Goal: Task Accomplishment & Management: Manage account settings

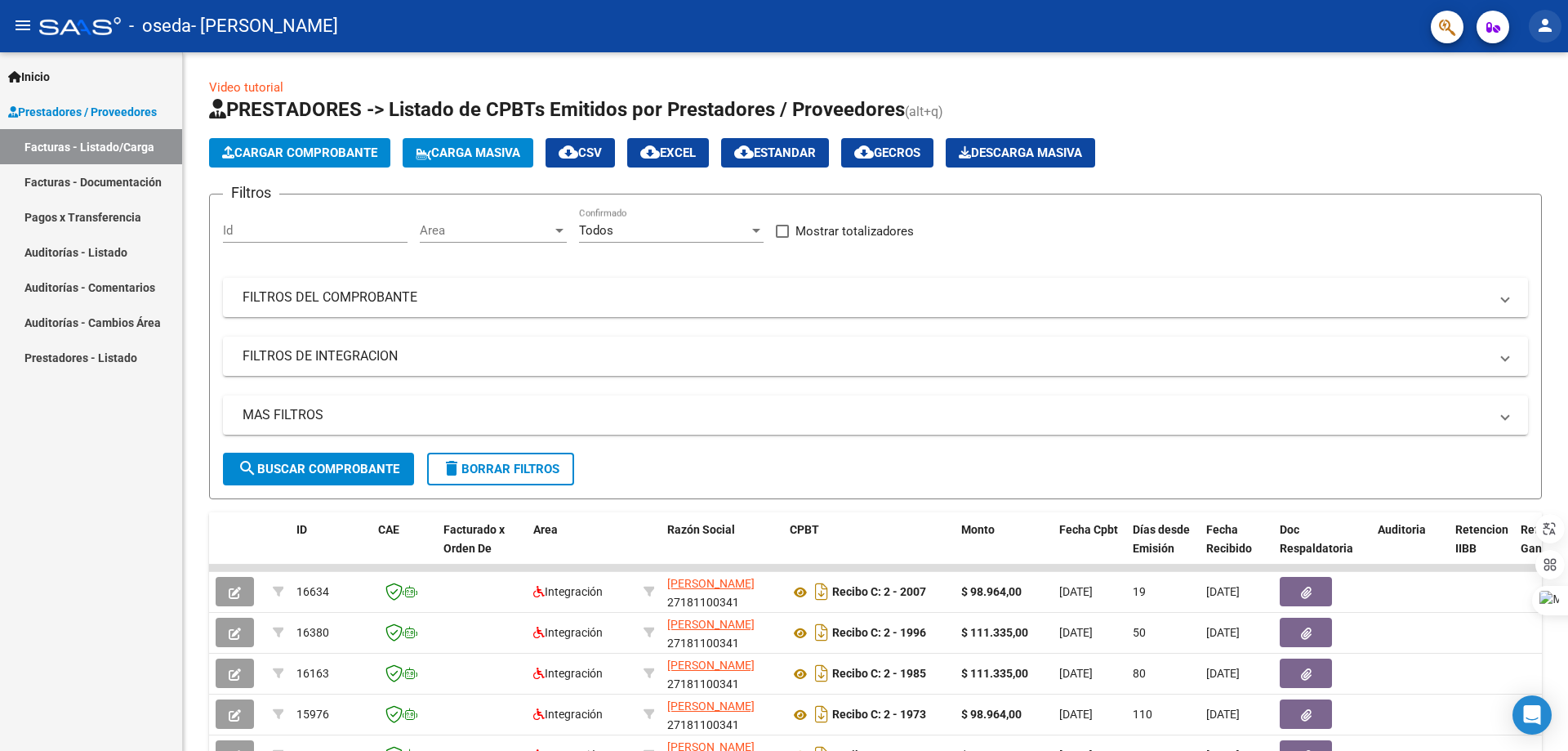
click at [1543, 26] on mat-icon "person" at bounding box center [1545, 26] width 20 height 20
click at [1515, 68] on button "person Mi Perfil" at bounding box center [1511, 68] width 99 height 39
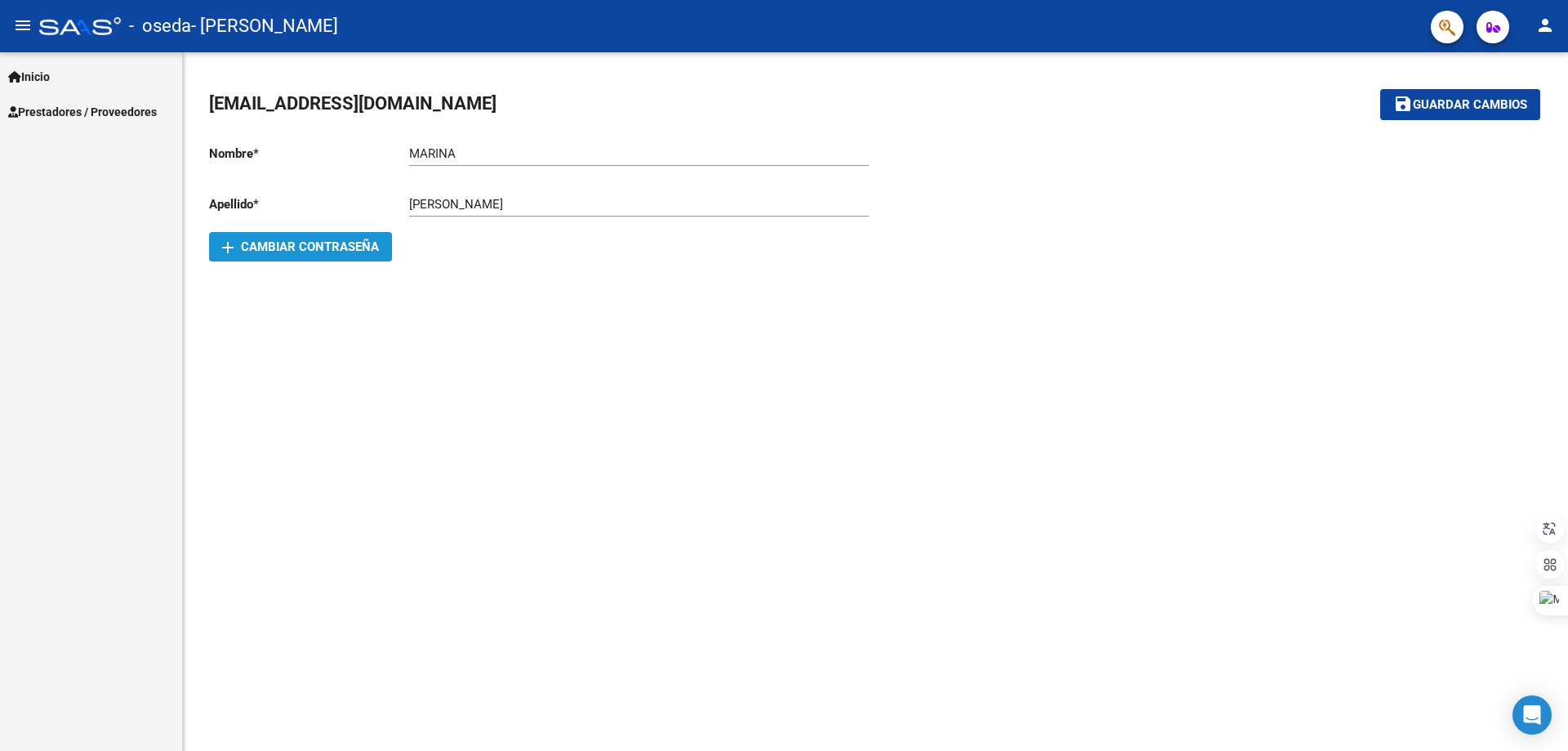
click at [299, 248] on span "add Cambiar Contraseña" at bounding box center [300, 247] width 157 height 15
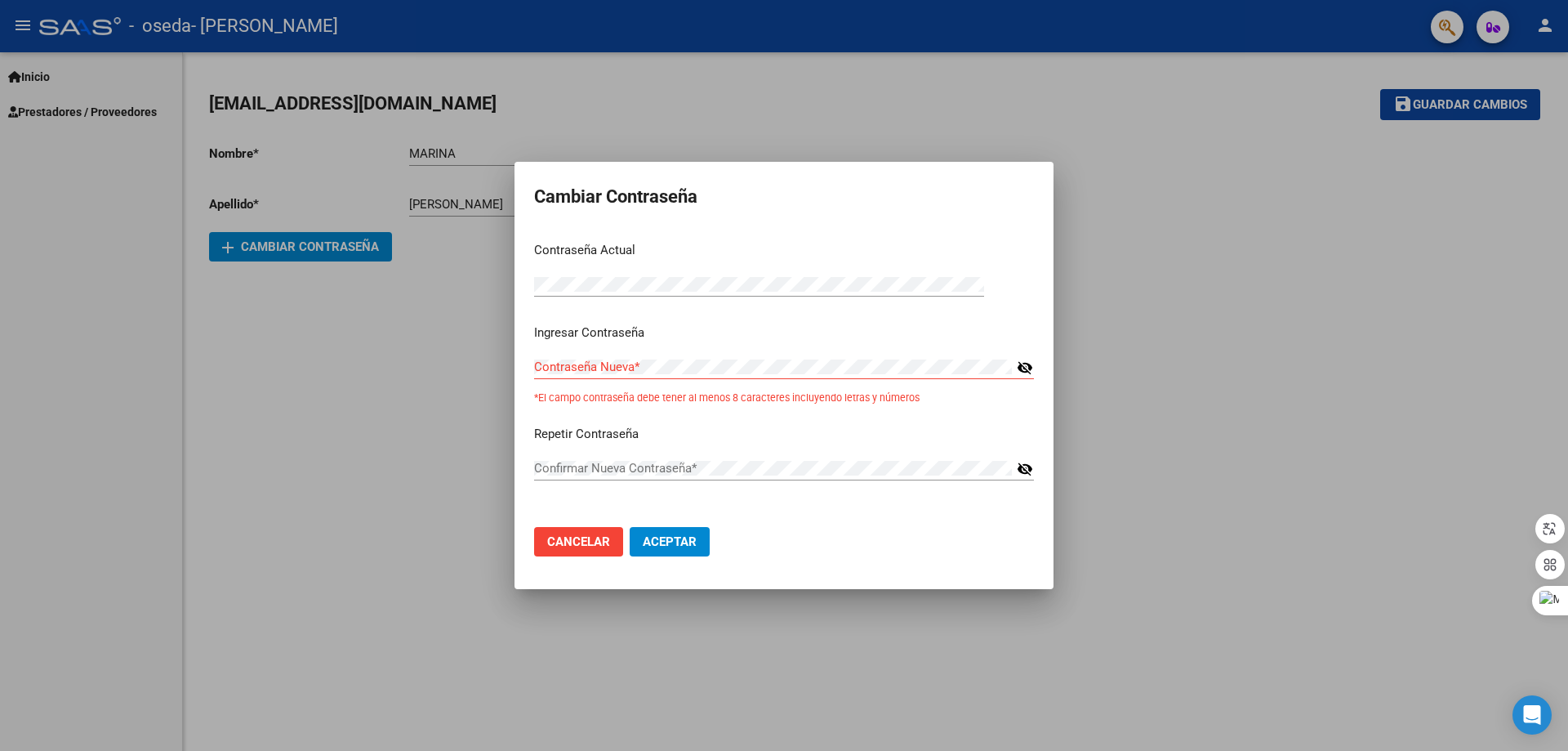
click at [867, 221] on form "Cambiar Contraseña Contraseña Actual Contraseña Actual * Ingresar Contraseña Co…" at bounding box center [783, 375] width 500 height 388
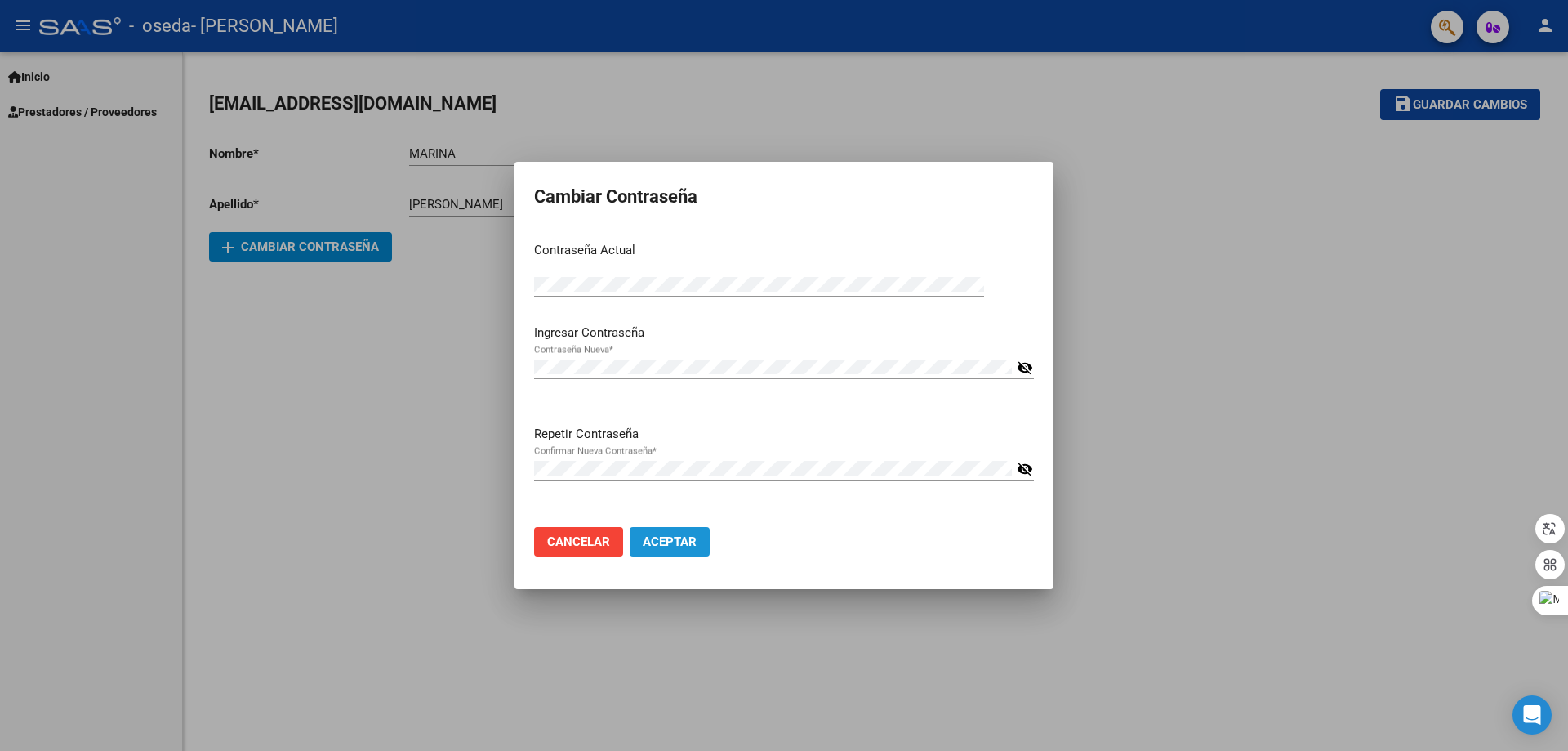
click at [681, 542] on span "Aceptar" at bounding box center [670, 542] width 54 height 15
click at [1031, 365] on mat-icon "visibility_off" at bounding box center [1025, 368] width 17 height 20
click at [1022, 468] on mat-icon "visibility_off" at bounding box center [1025, 469] width 17 height 20
click at [675, 544] on span "Aceptar" at bounding box center [670, 542] width 54 height 15
click at [1161, 305] on div at bounding box center [784, 376] width 1568 height 751
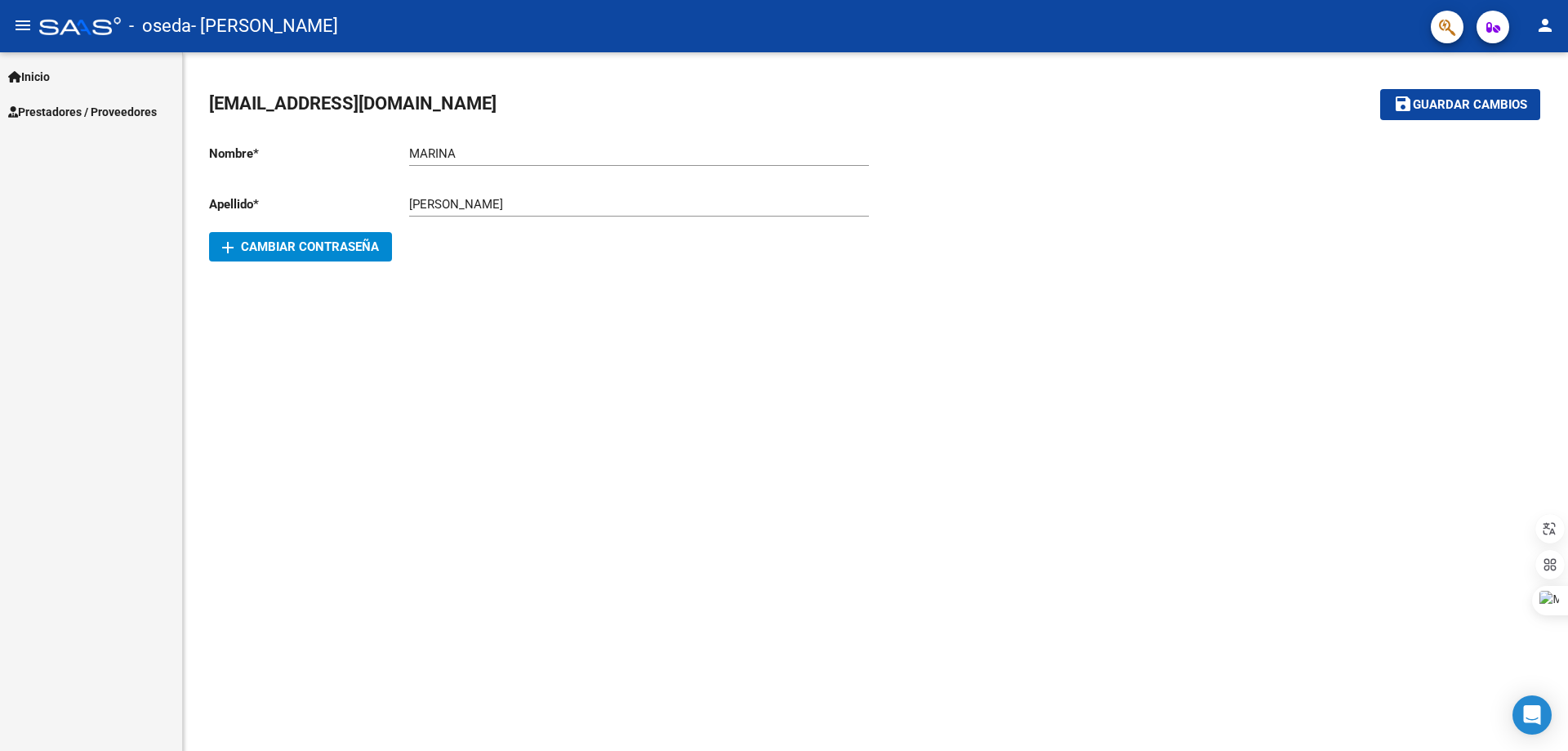
click at [743, 367] on mat-sidenav-content "[EMAIL_ADDRESS][DOMAIN_NAME] save Guardar cambios Nombre * [PERSON_NAME] Ingres…" at bounding box center [875, 401] width 1385 height 698
click at [1495, 24] on icon "button" at bounding box center [1493, 27] width 14 height 13
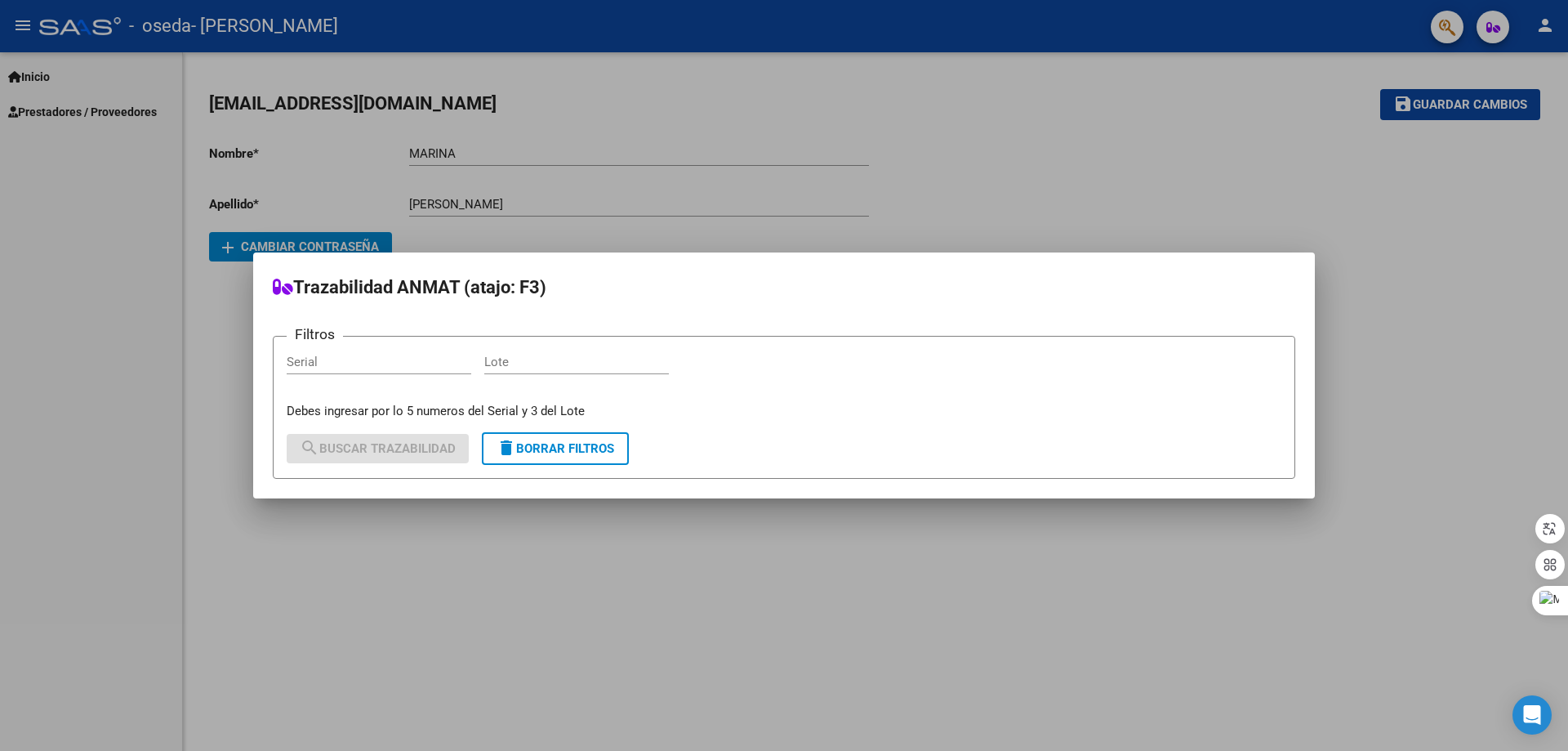
click at [1394, 192] on div at bounding box center [784, 376] width 1568 height 751
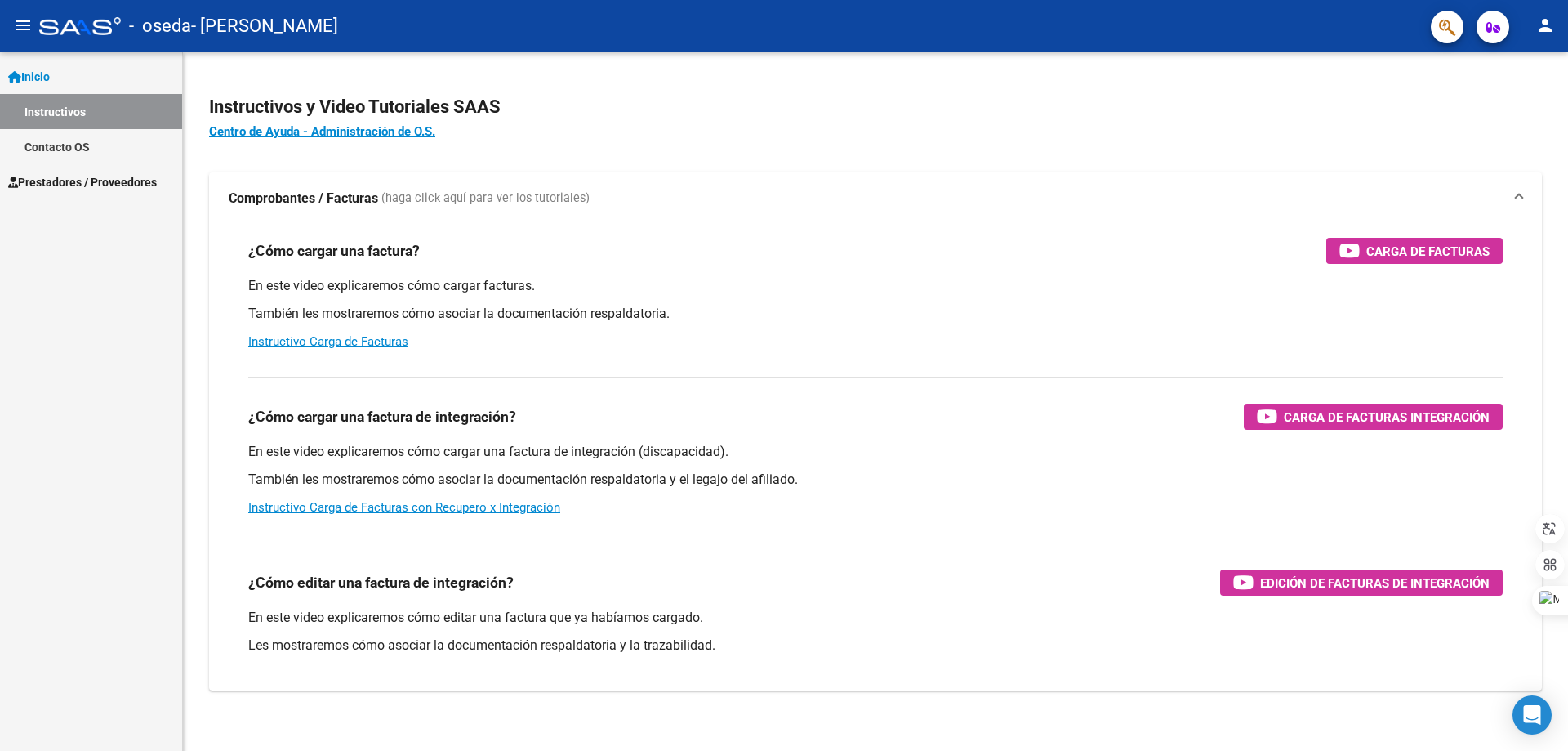
click at [1542, 25] on mat-icon "person" at bounding box center [1545, 26] width 20 height 20
click at [1510, 62] on button "person Mi Perfil" at bounding box center [1511, 68] width 99 height 39
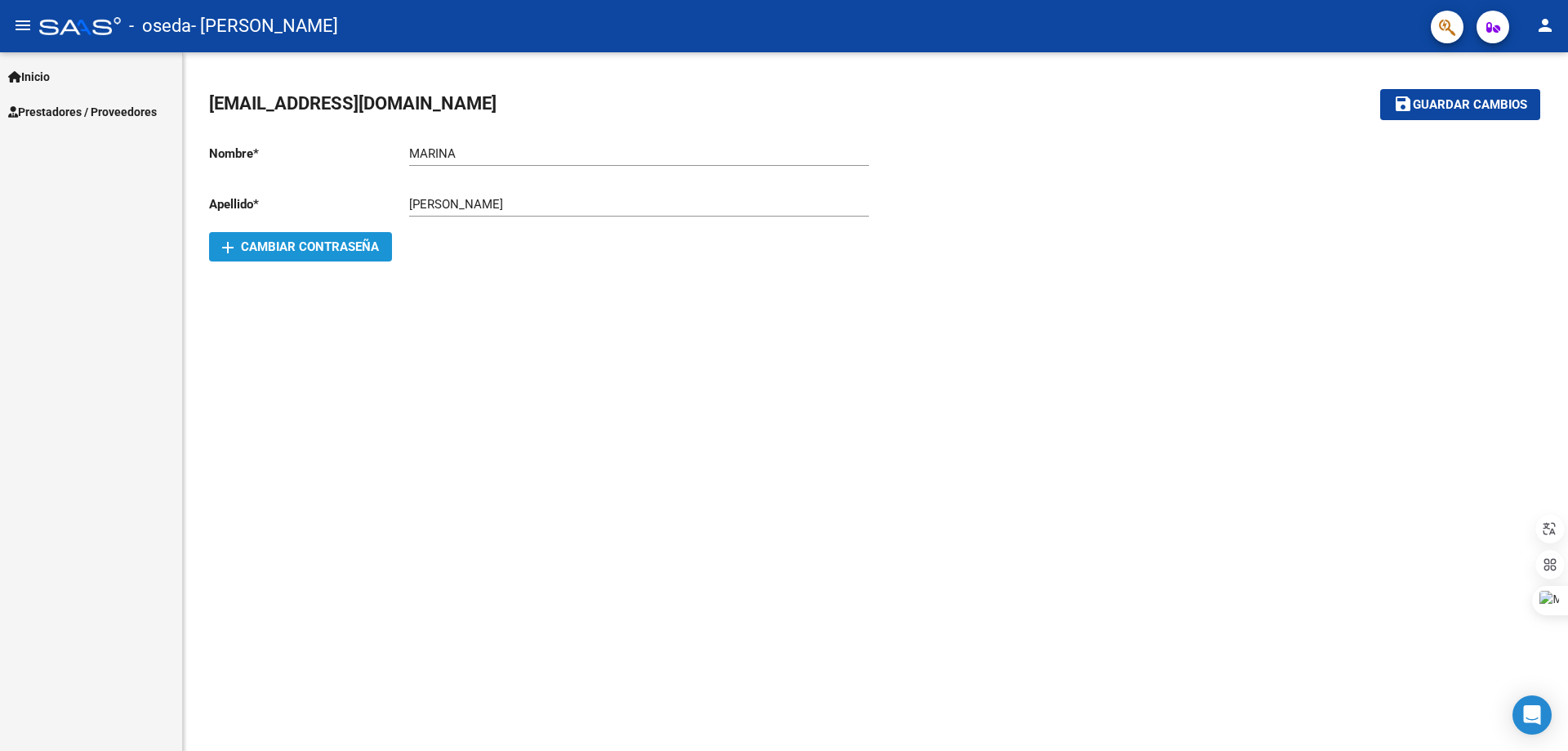
click at [349, 242] on span "add Cambiar Contraseña" at bounding box center [300, 247] width 157 height 15
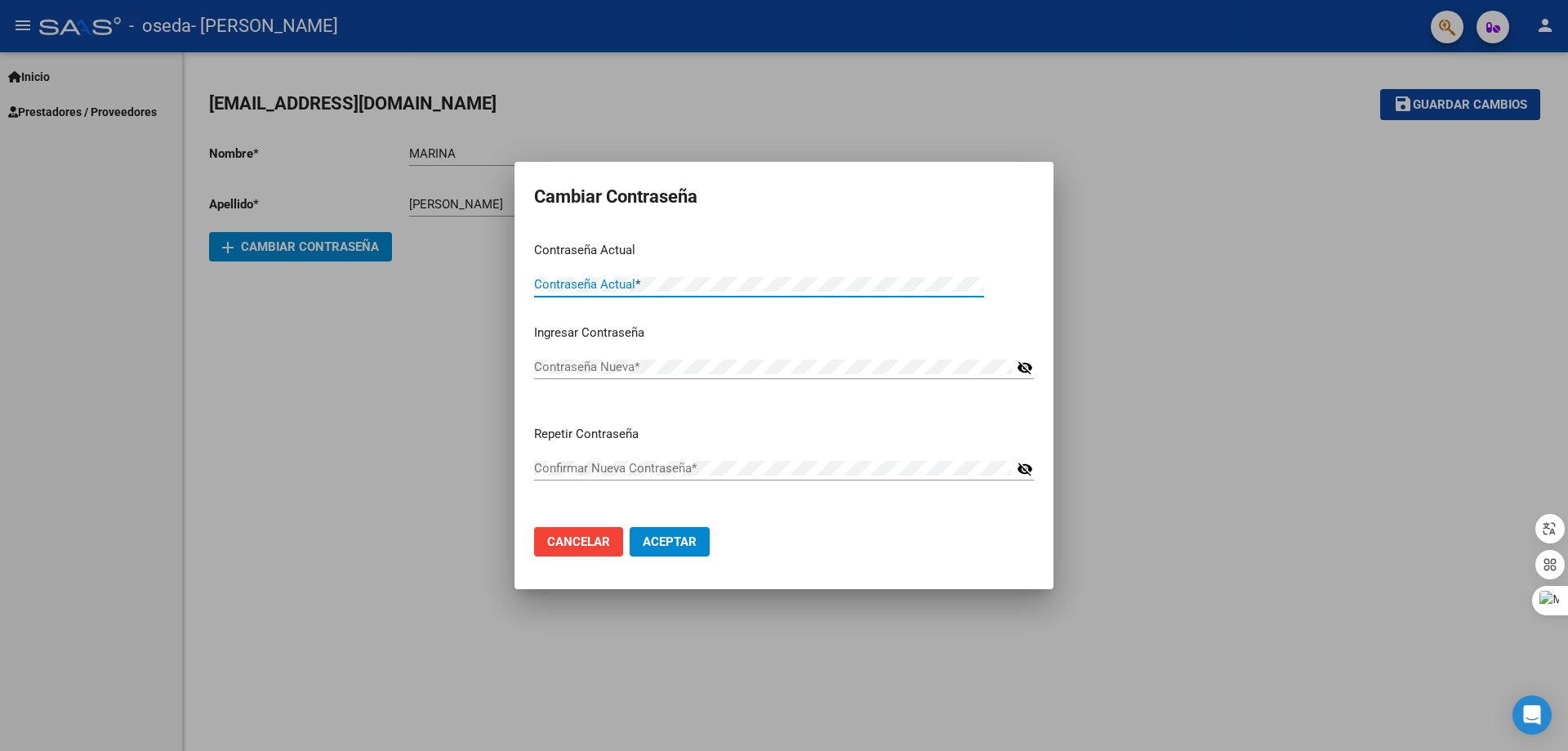
click at [589, 537] on span "Cancelar" at bounding box center [578, 542] width 63 height 15
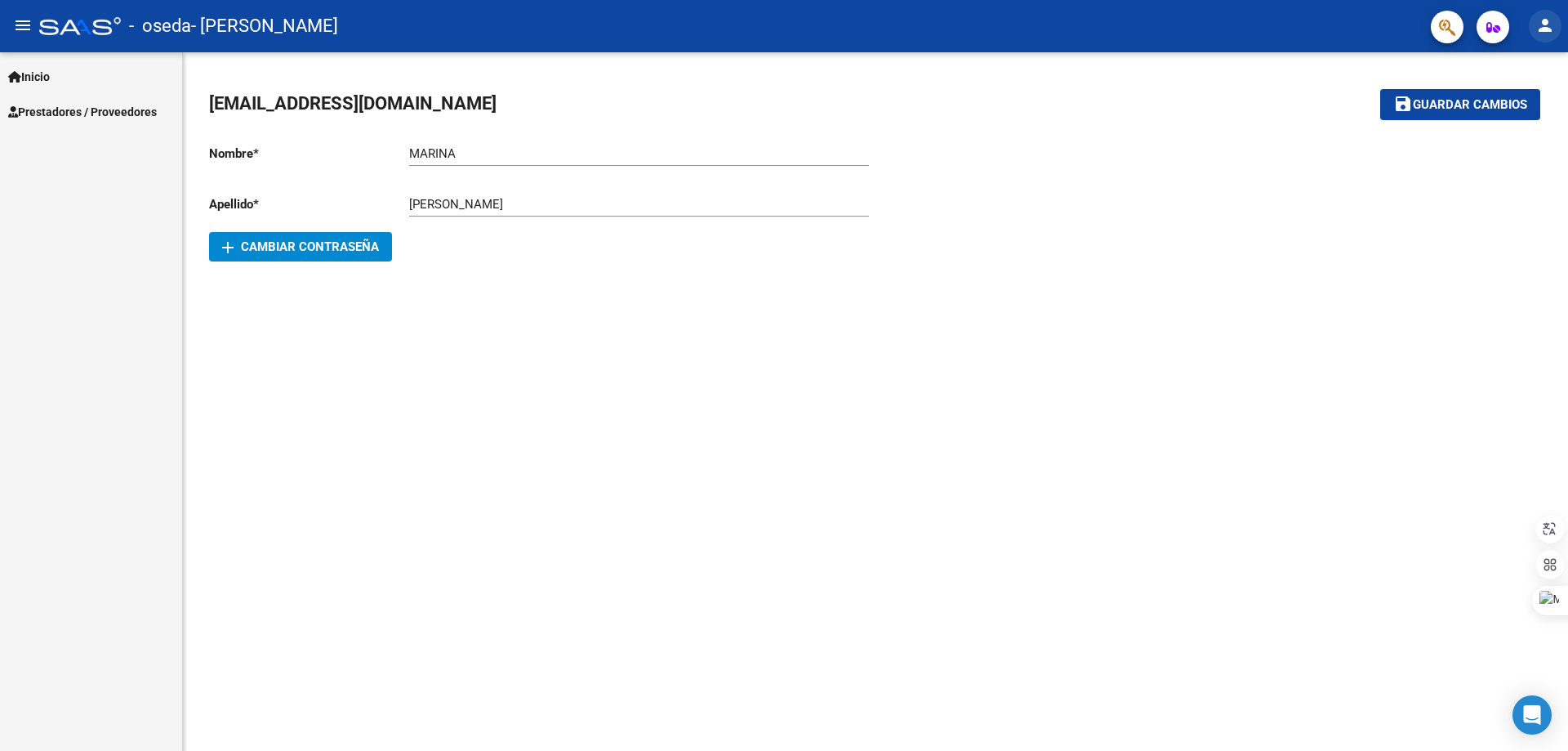
click at [1539, 22] on mat-icon "person" at bounding box center [1545, 26] width 20 height 20
click at [1525, 70] on button "person Mi Perfil" at bounding box center [1511, 68] width 99 height 39
click at [1550, 27] on mat-icon "person" at bounding box center [1545, 26] width 20 height 20
click at [1496, 68] on button "person Mi Perfil" at bounding box center [1511, 68] width 99 height 39
click at [1496, 68] on div "[EMAIL_ADDRESS][DOMAIN_NAME] save Guardar cambios Nombre * [PERSON_NAME] Ingres…" at bounding box center [875, 177] width 1385 height 249
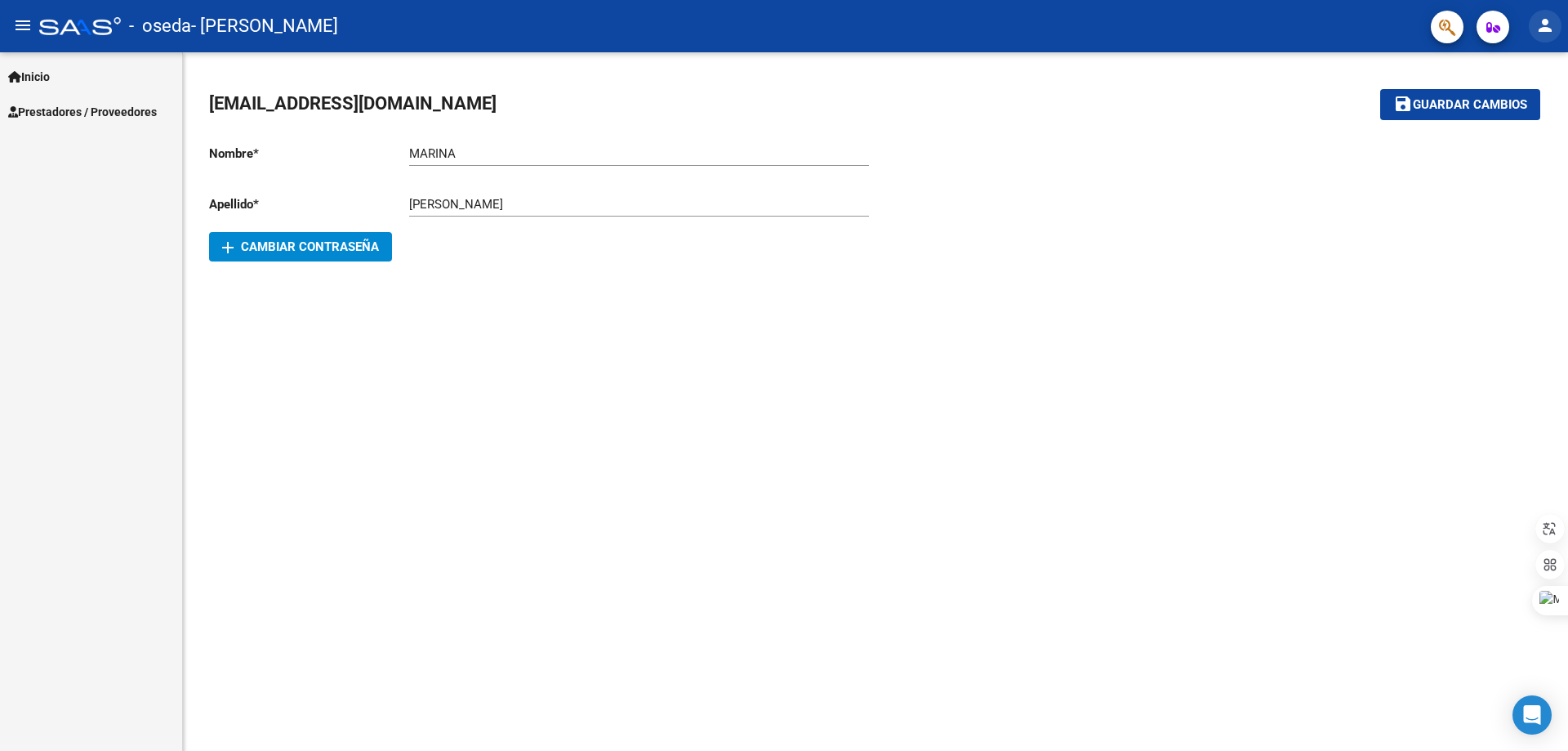
click at [1547, 22] on mat-icon "person" at bounding box center [1545, 26] width 20 height 20
click at [1520, 68] on button "person Mi Perfil" at bounding box center [1511, 68] width 99 height 39
click at [1546, 30] on mat-icon "person" at bounding box center [1545, 26] width 20 height 20
click at [1526, 62] on button "person Mi Perfil" at bounding box center [1511, 68] width 99 height 39
click at [1543, 27] on mat-icon "person" at bounding box center [1545, 26] width 20 height 20
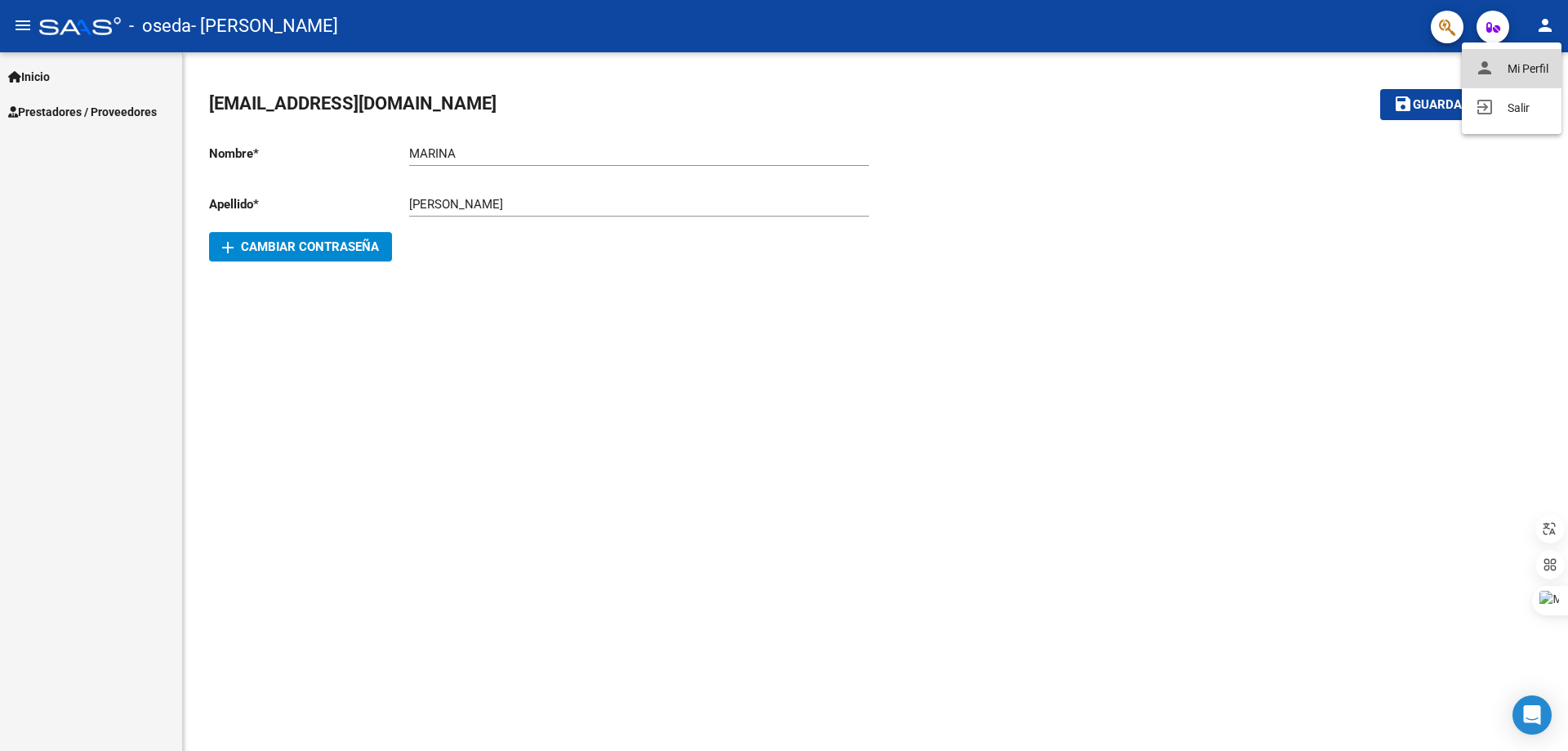
click at [1535, 64] on button "person Mi Perfil" at bounding box center [1511, 68] width 99 height 39
click at [228, 248] on mat-icon "add" at bounding box center [228, 248] width 20 height 20
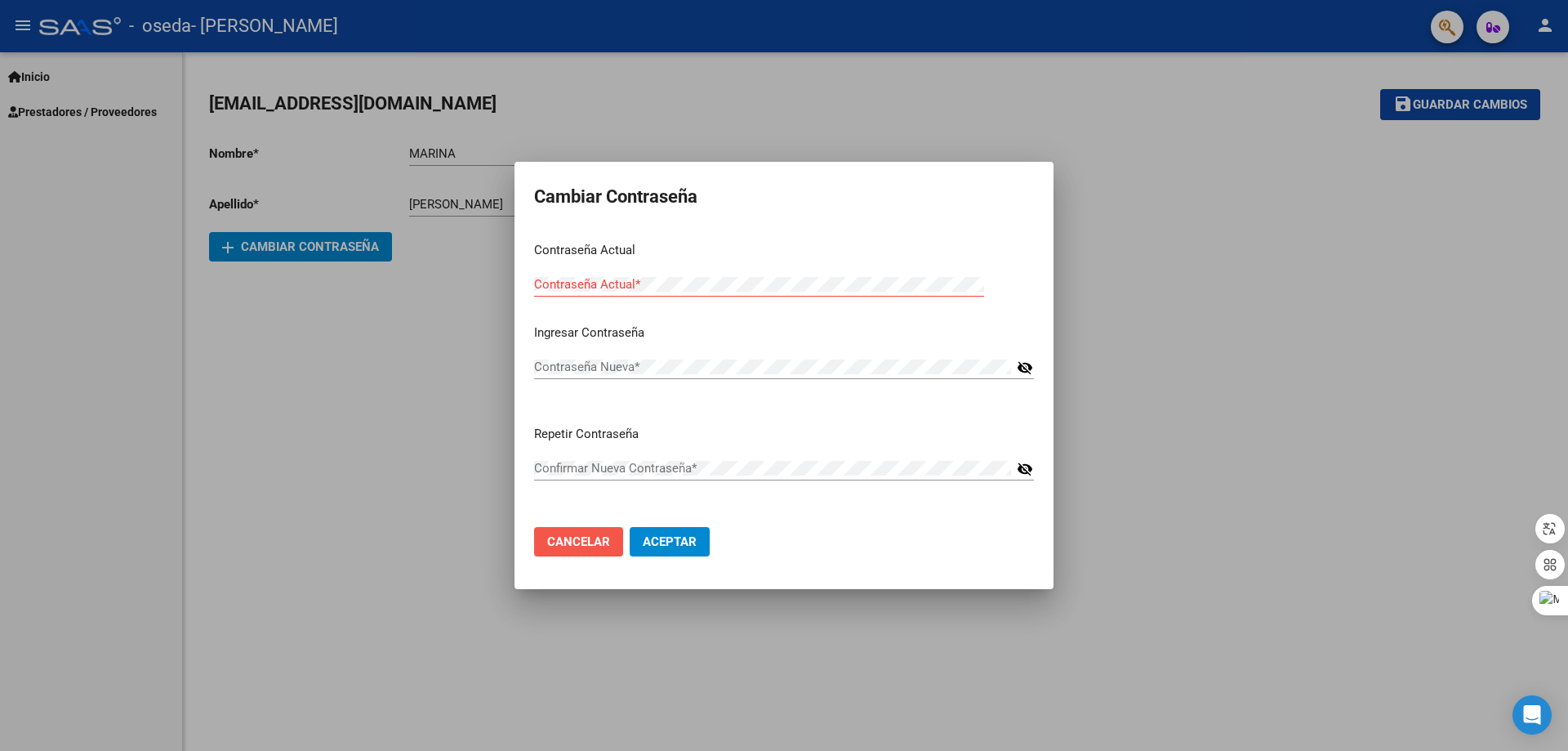
click at [578, 538] on span "Cancelar" at bounding box center [578, 542] width 63 height 15
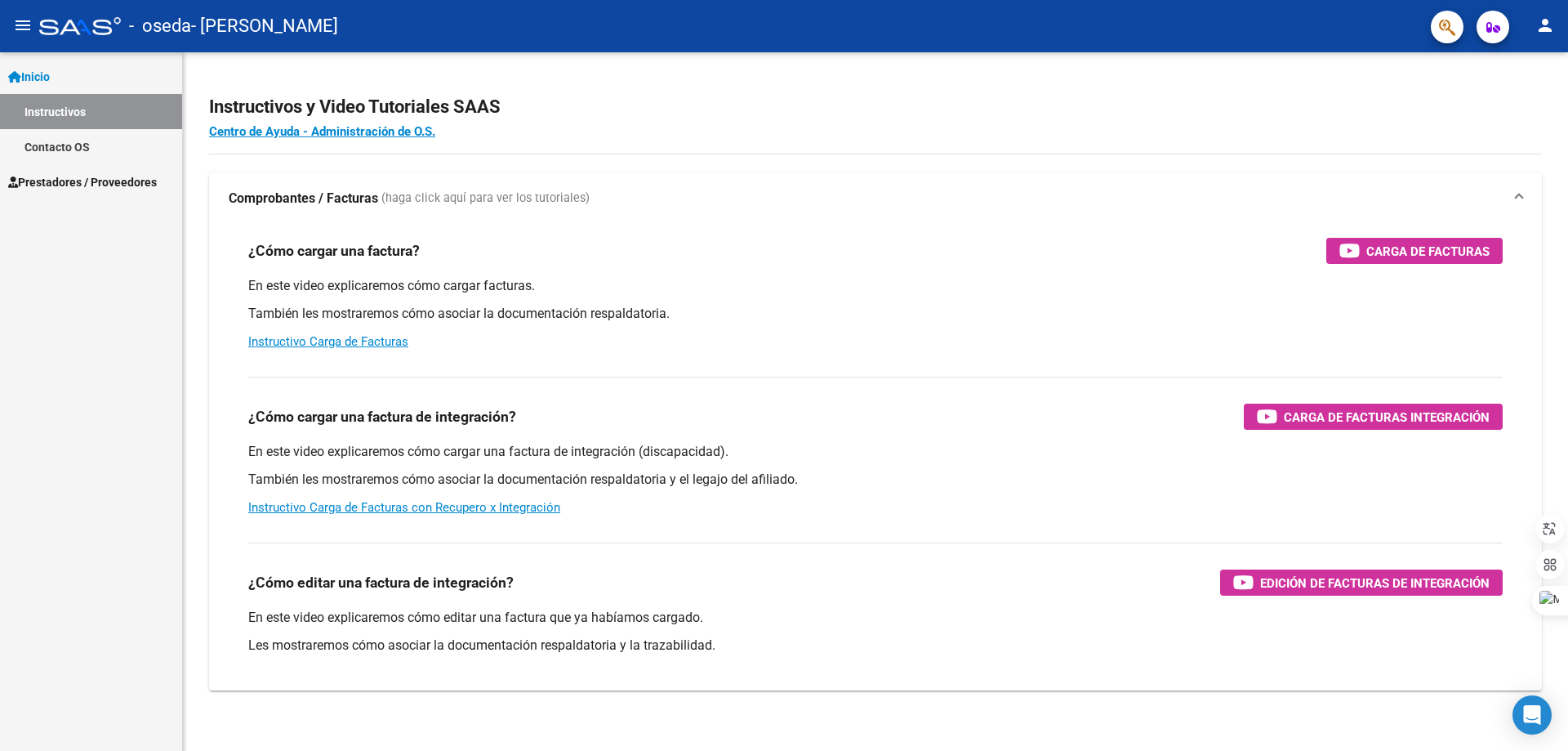
click at [1549, 22] on mat-icon "person" at bounding box center [1545, 26] width 20 height 20
click at [1519, 68] on button "person Mi Perfil" at bounding box center [1511, 68] width 99 height 39
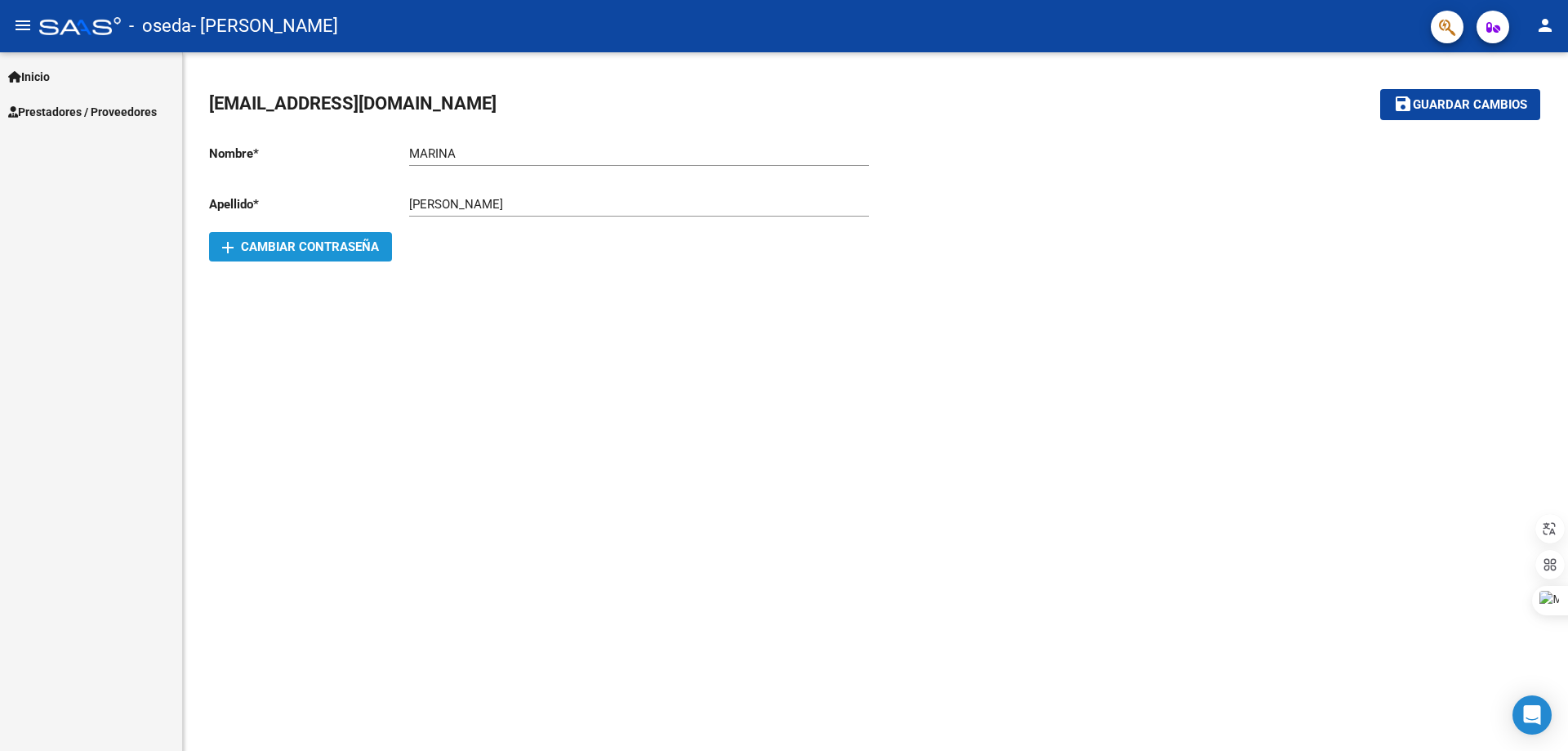
click at [224, 247] on mat-icon "add" at bounding box center [228, 248] width 20 height 20
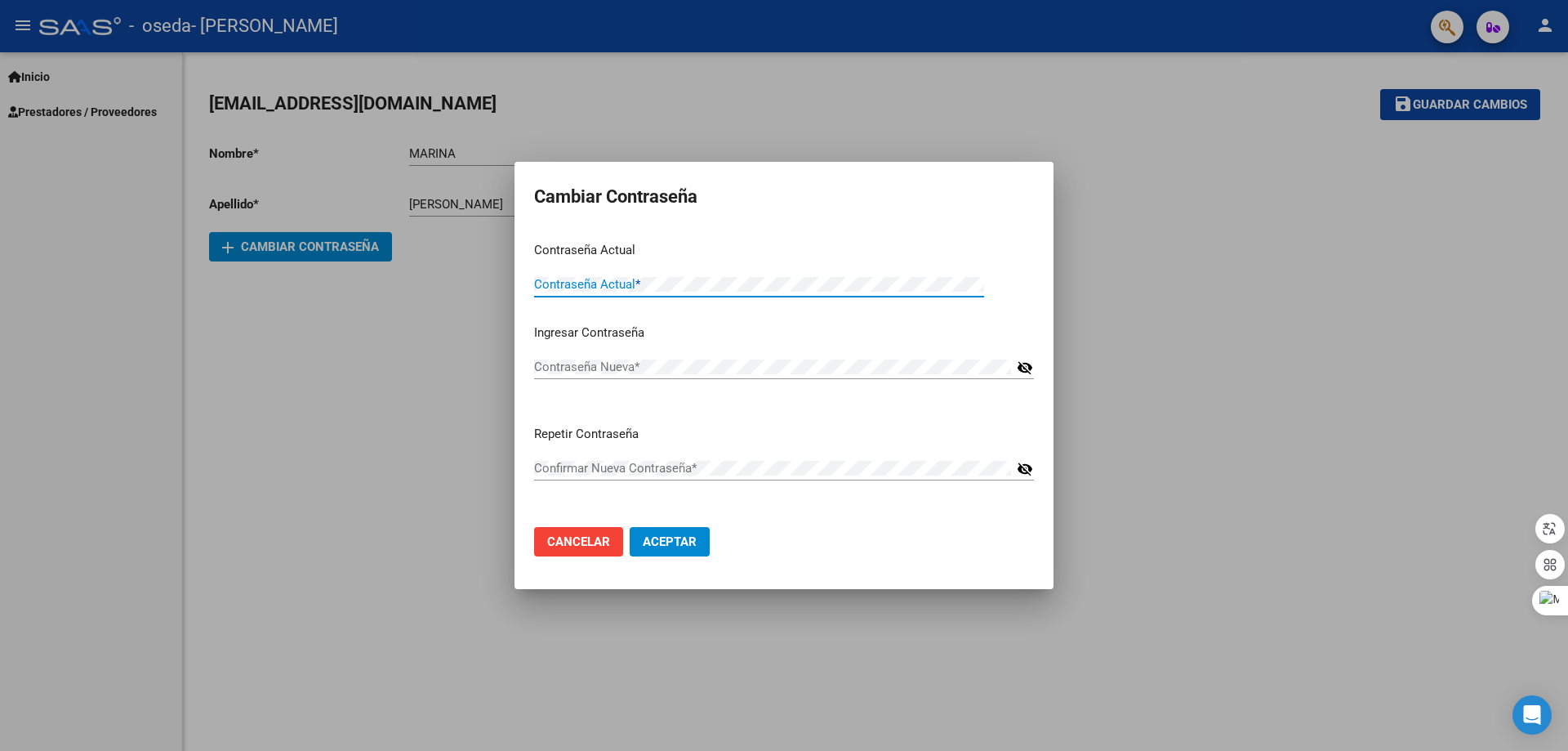
click at [334, 370] on div at bounding box center [784, 376] width 1568 height 751
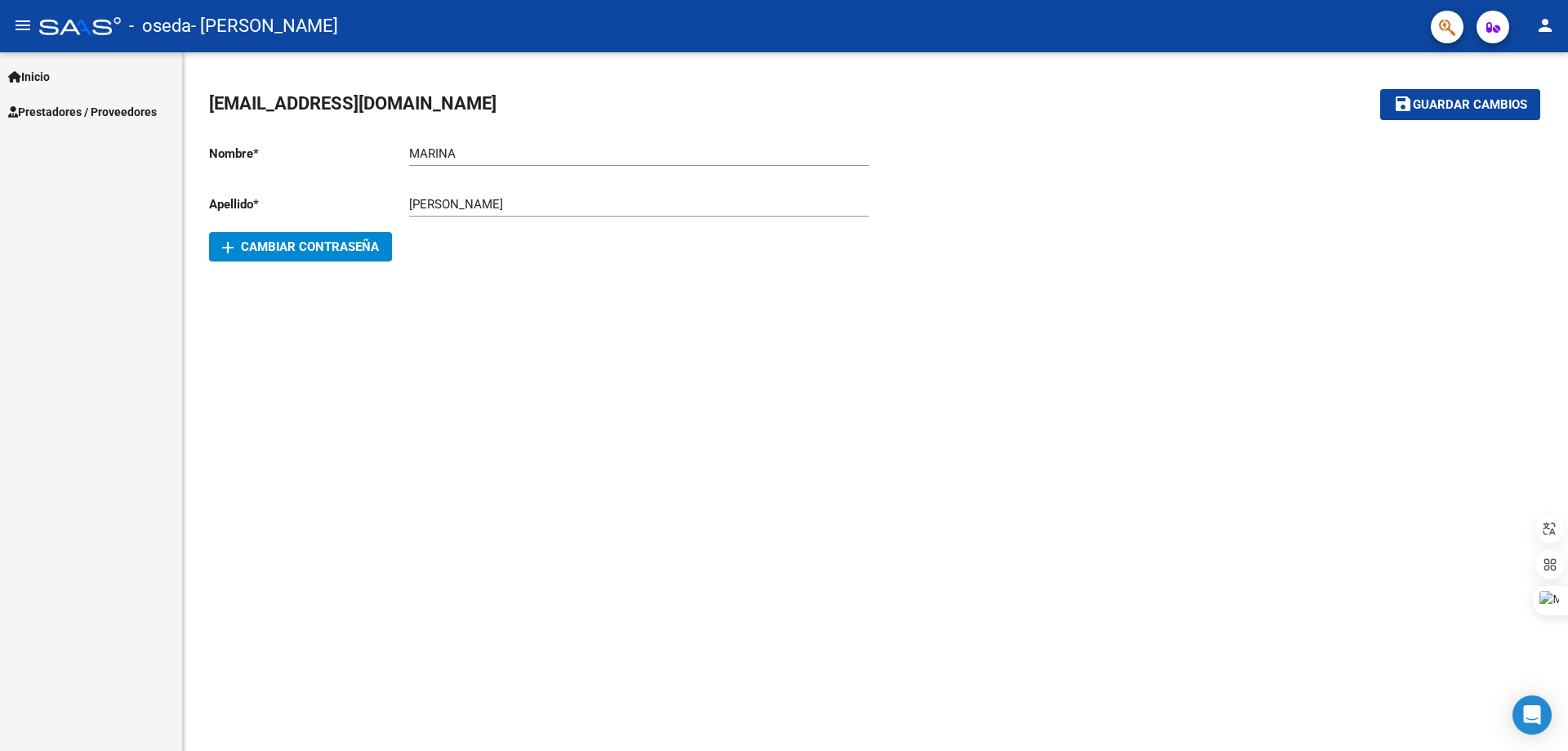
click at [38, 70] on span "Inicio" at bounding box center [29, 77] width 42 height 18
click at [1548, 23] on mat-icon "person" at bounding box center [1545, 26] width 20 height 20
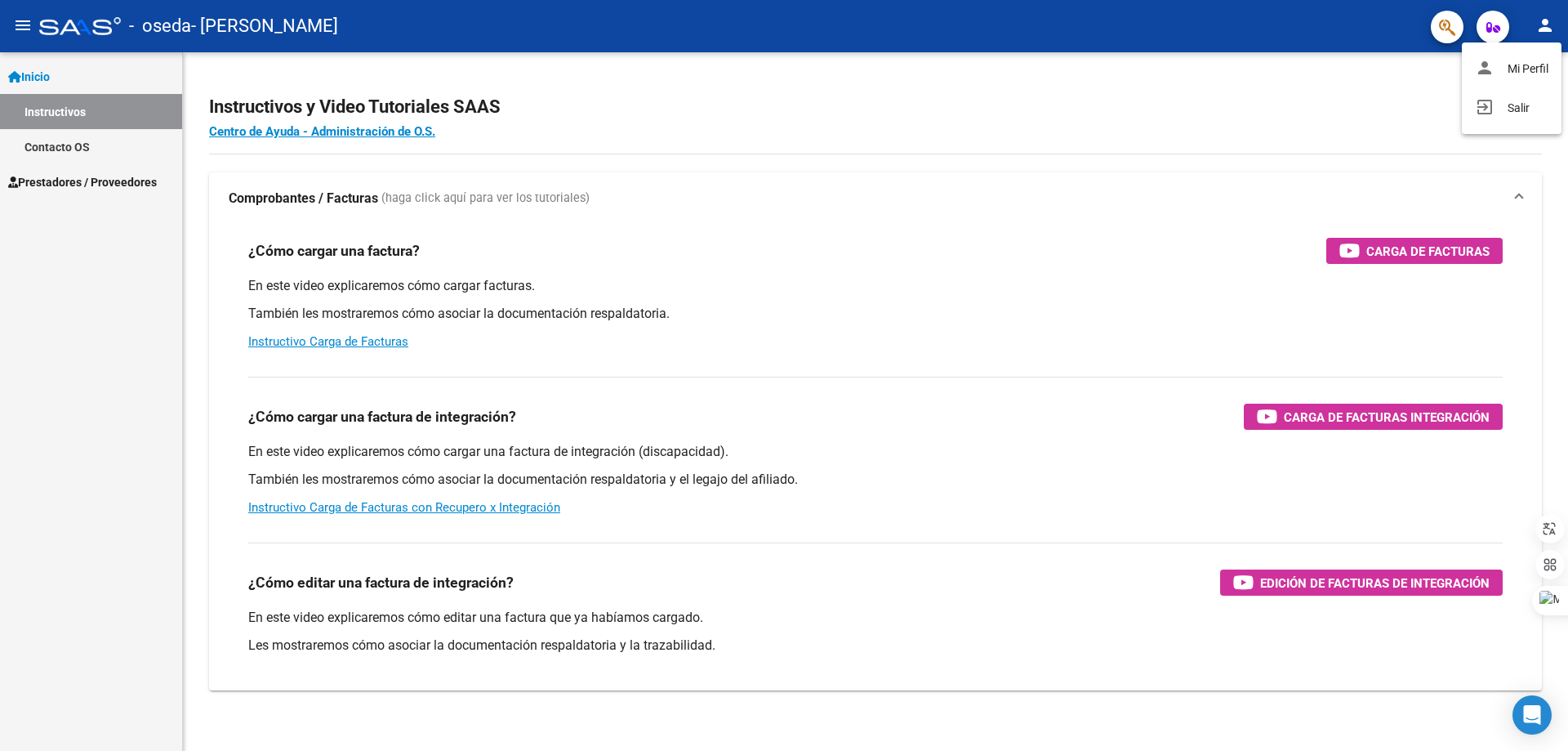
click at [74, 182] on div at bounding box center [784, 376] width 1568 height 751
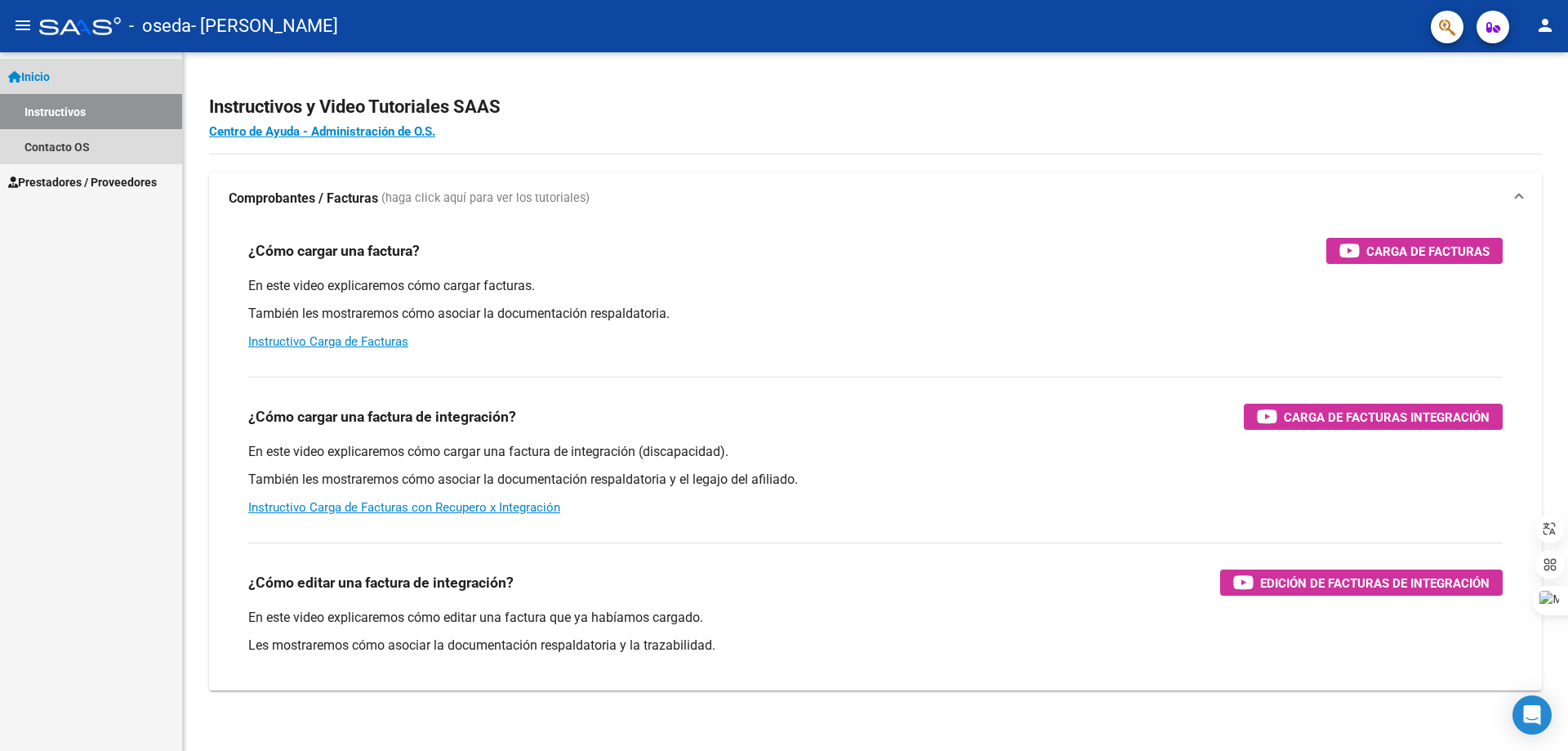
click at [50, 72] on span "Inicio" at bounding box center [29, 77] width 42 height 18
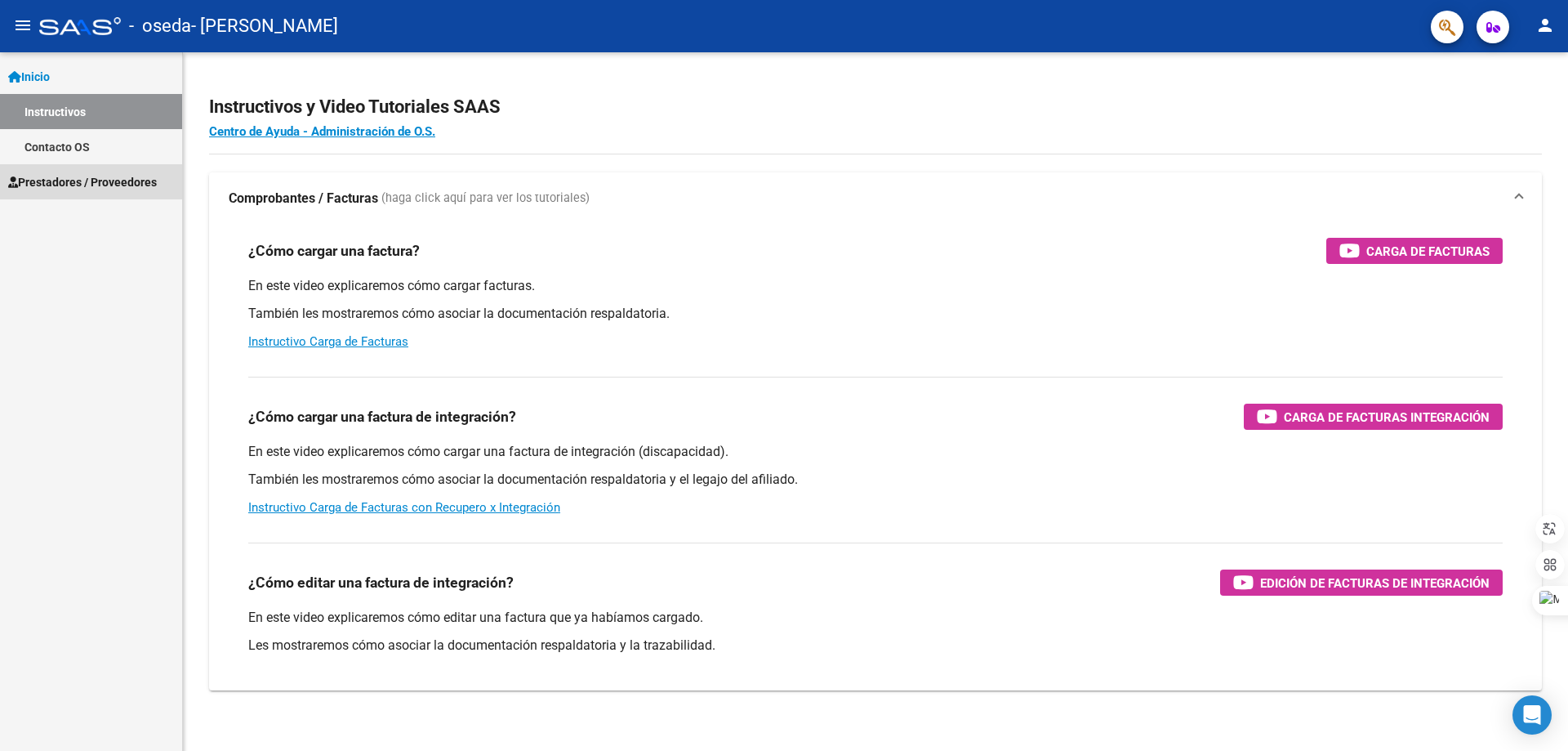
click at [63, 175] on span "Prestadores / Proveedores" at bounding box center [83, 183] width 148 height 18
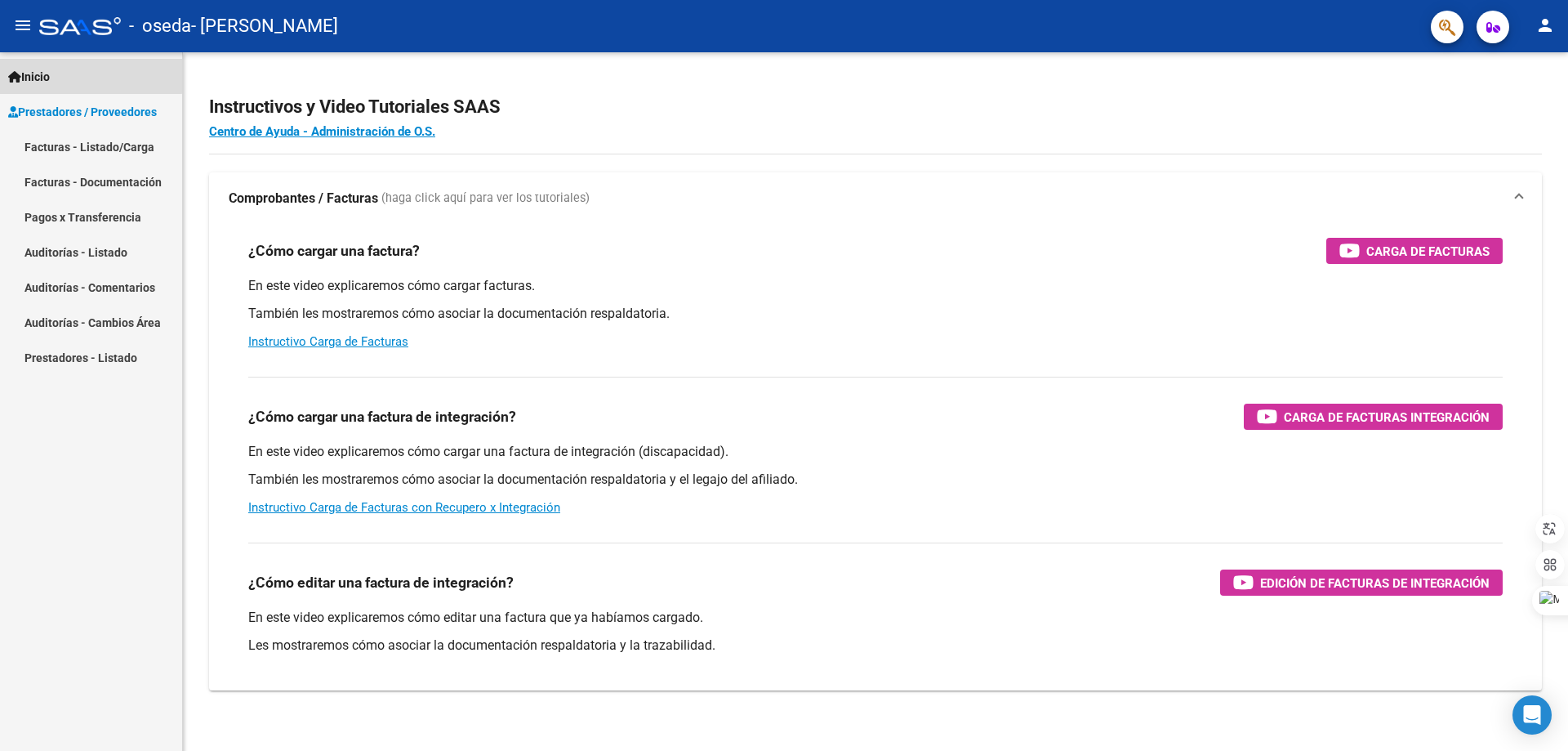
click at [48, 73] on span "Inicio" at bounding box center [29, 77] width 42 height 18
